Goal: Obtain resource: Obtain resource

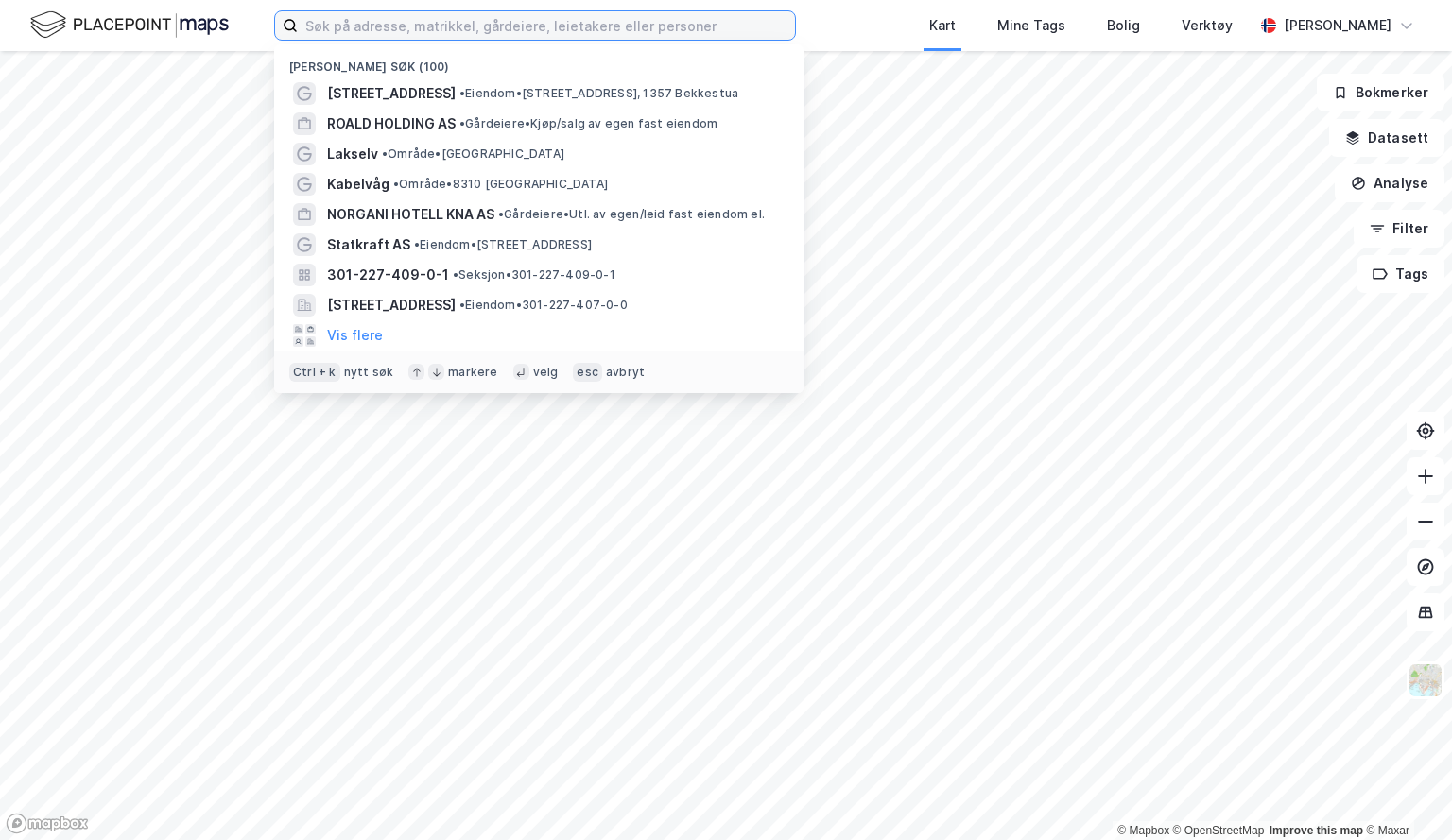
click at [377, 27] on input at bounding box center [546, 26] width 497 height 28
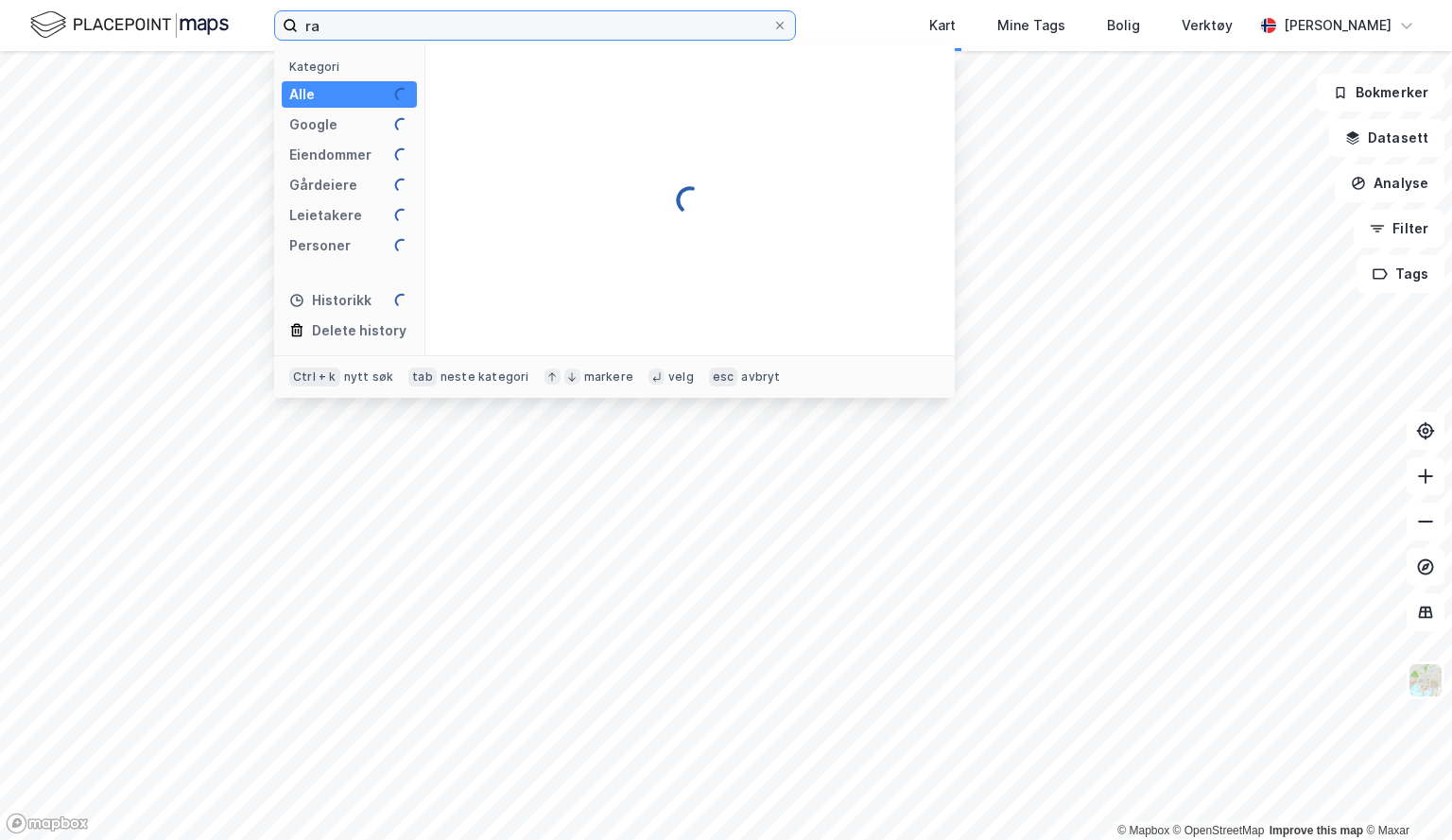
type input "r"
type input "87/36/0/26"
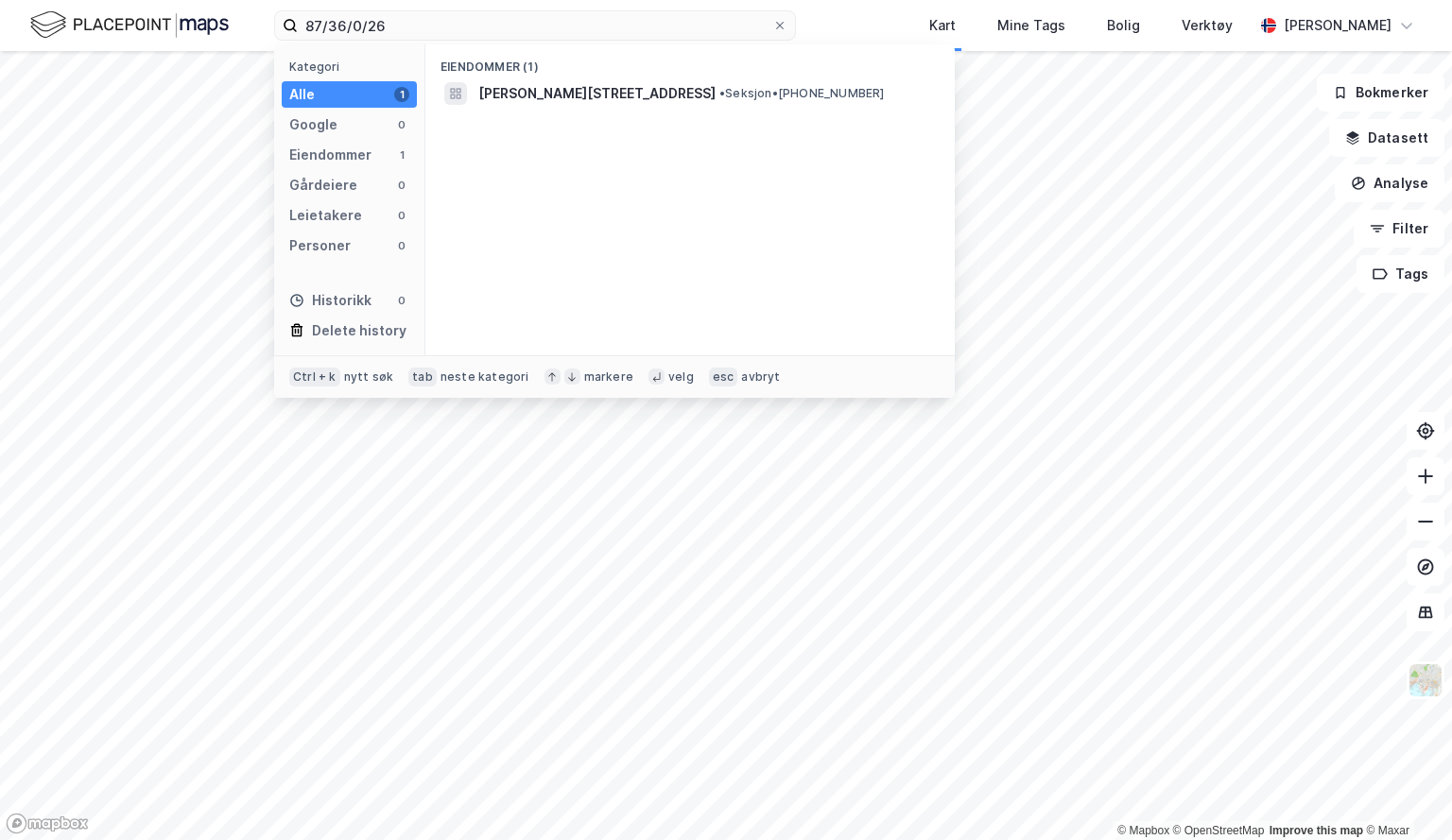
click at [603, 92] on span "[PERSON_NAME][STREET_ADDRESS]" at bounding box center [597, 94] width 238 height 23
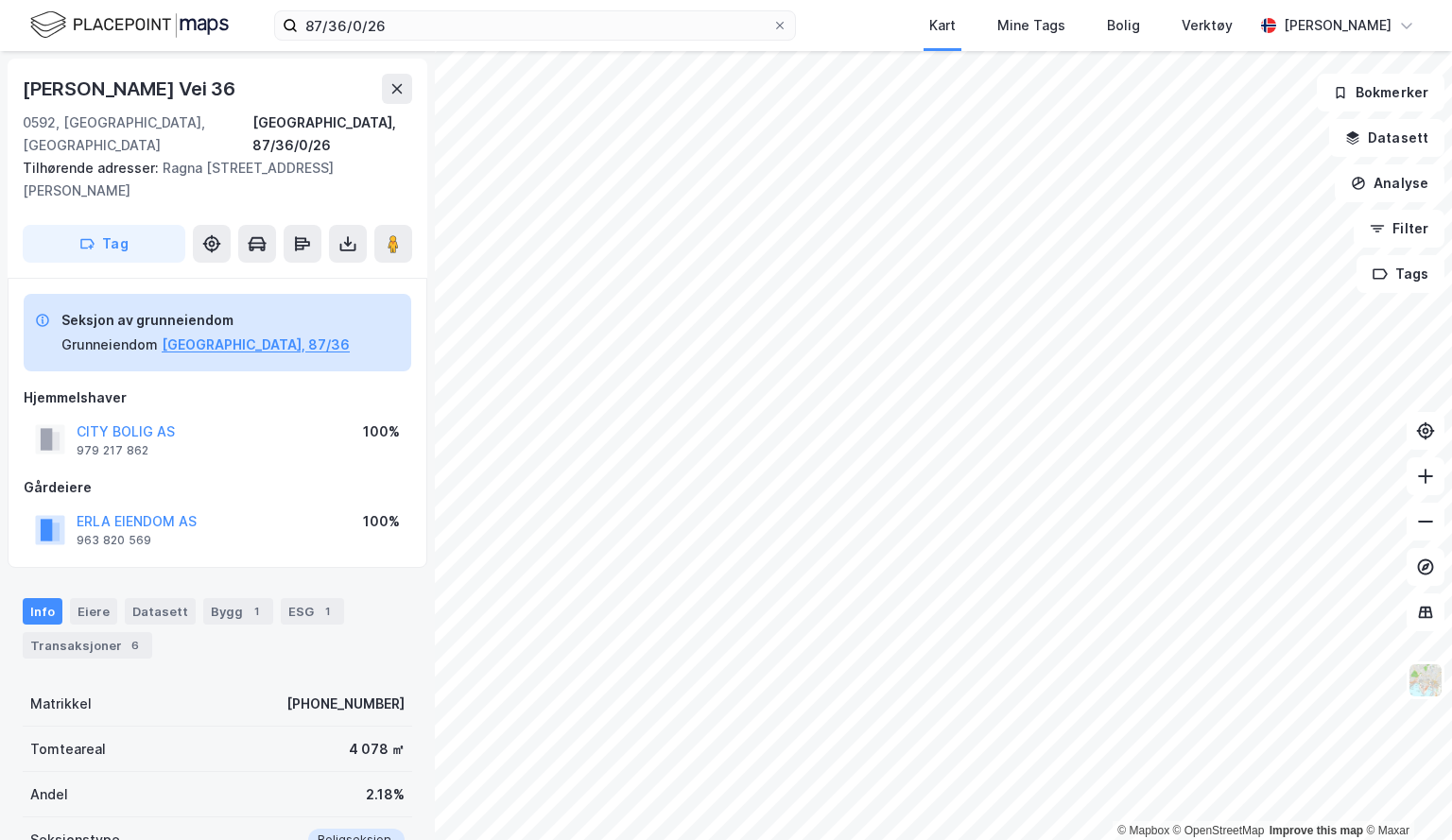
click at [353, 235] on icon at bounding box center [348, 244] width 19 height 19
click at [333, 304] on div "Last ned matrikkelrapport" at bounding box center [278, 312] width 156 height 15
